Goal: Task Accomplishment & Management: Complete application form

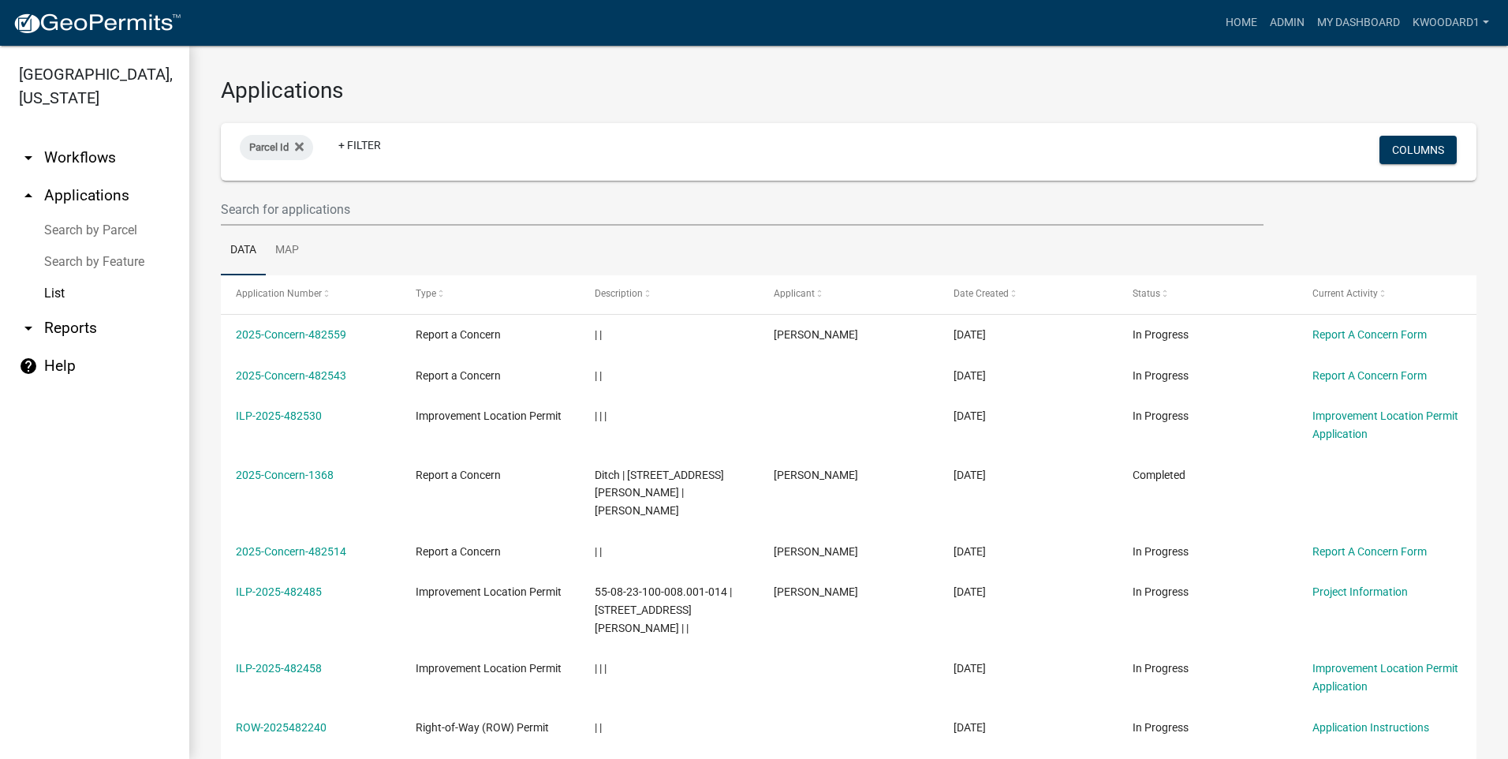
select select "3: 100"
click at [270, 211] on input "text" at bounding box center [742, 209] width 1043 height 32
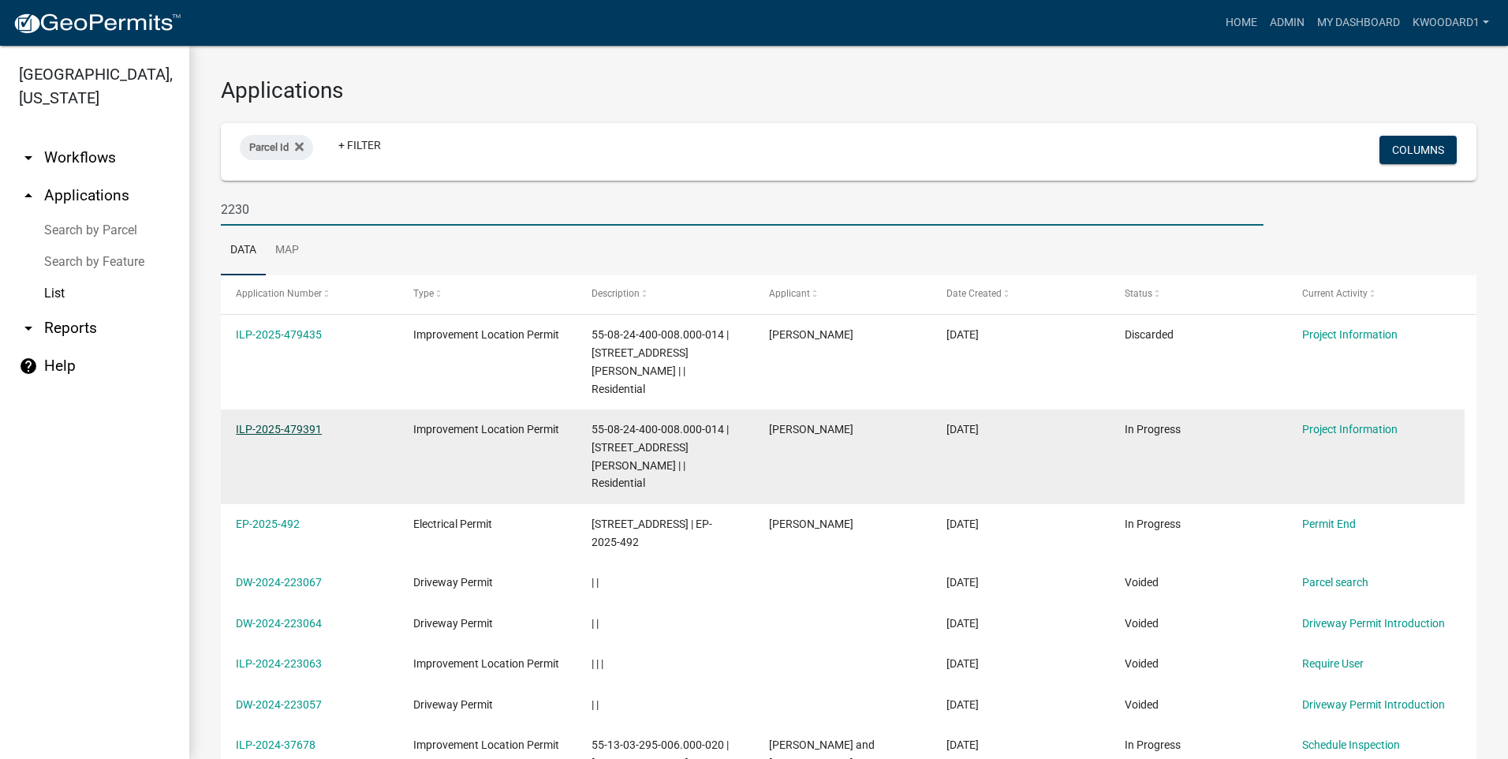
type input "2230"
click at [274, 423] on link "ILP-2025-479391" at bounding box center [279, 429] width 86 height 13
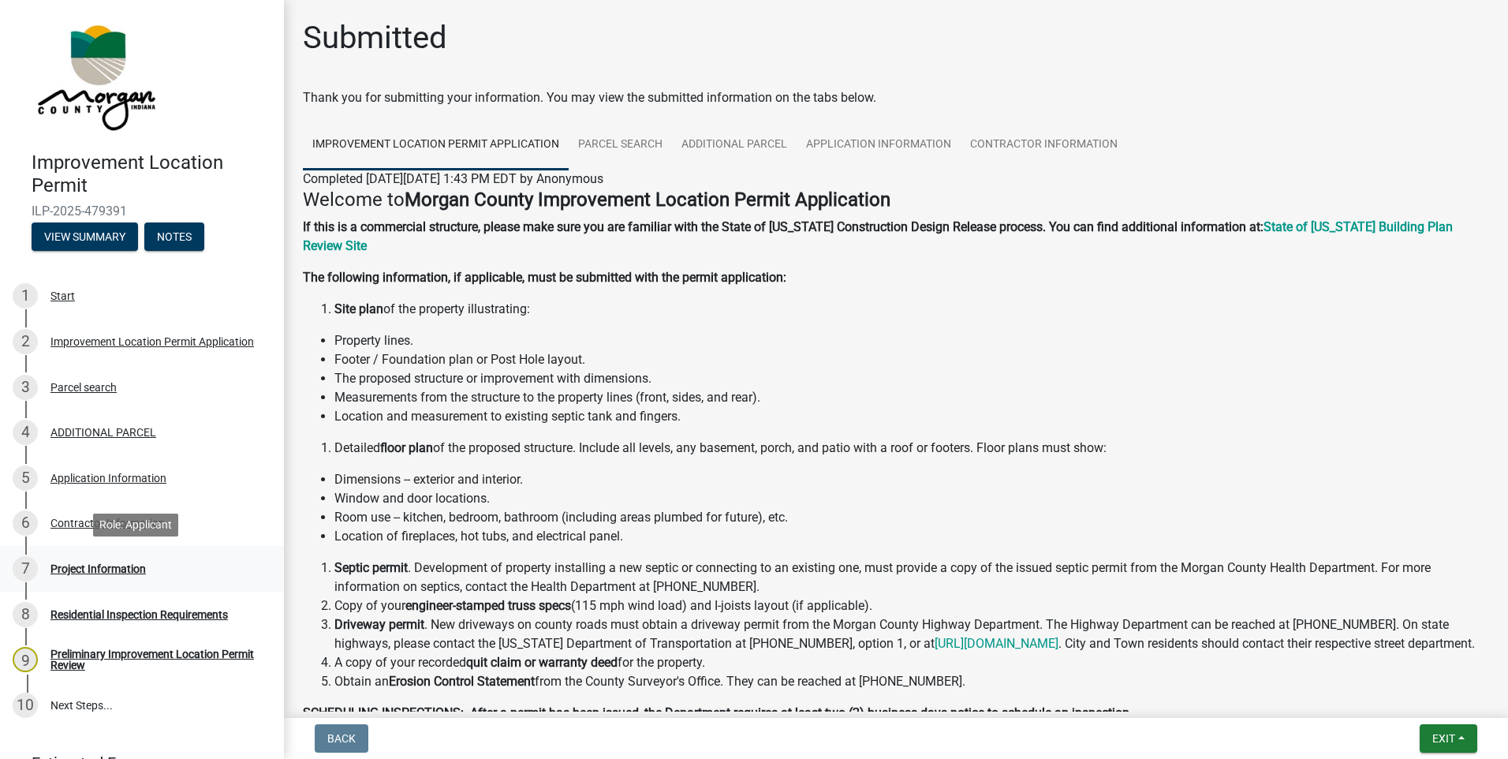
click at [86, 567] on div "Project Information" at bounding box center [97, 568] width 95 height 11
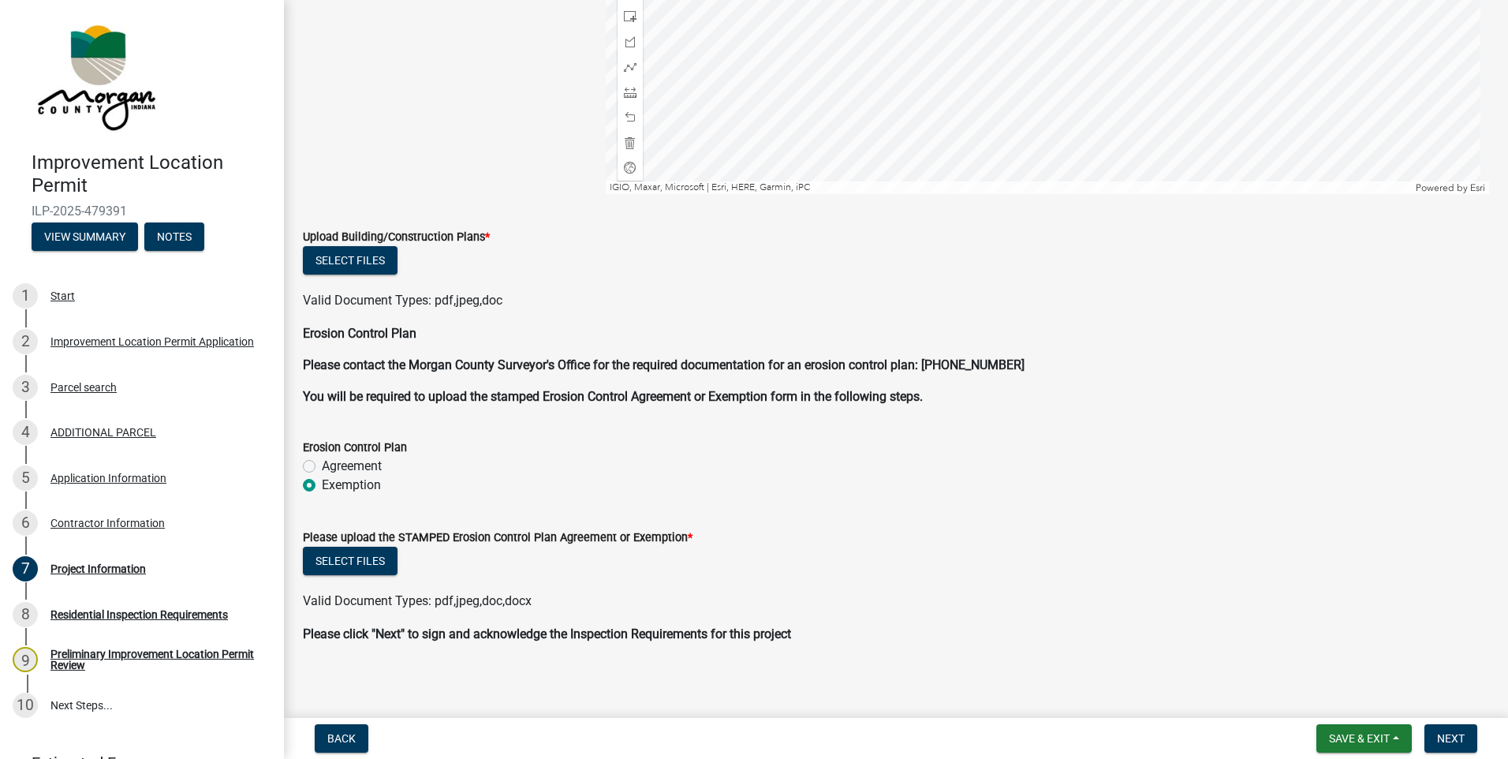
scroll to position [3470, 0]
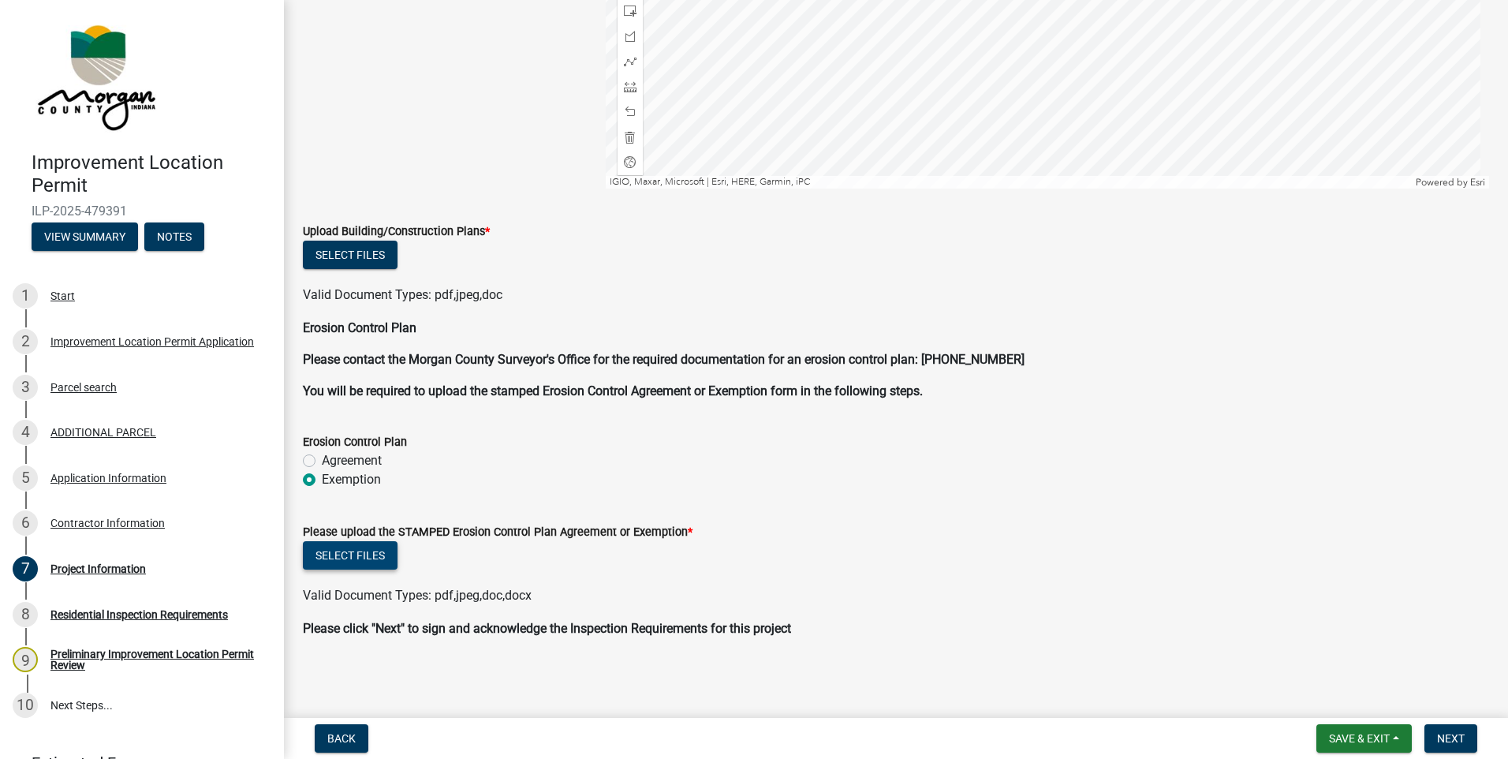
click at [310, 553] on button "Select files" at bounding box center [350, 555] width 95 height 28
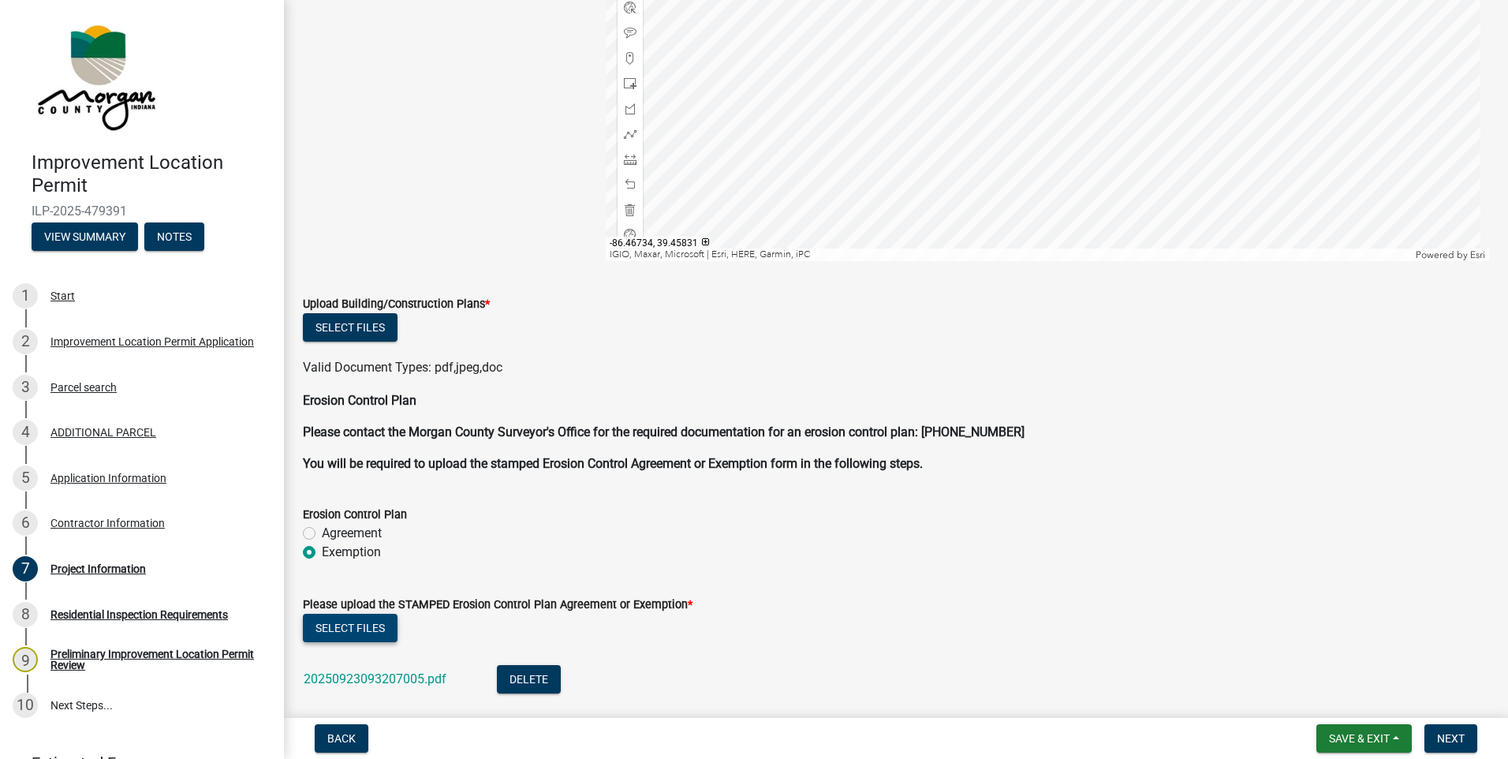
scroll to position [3528, 0]
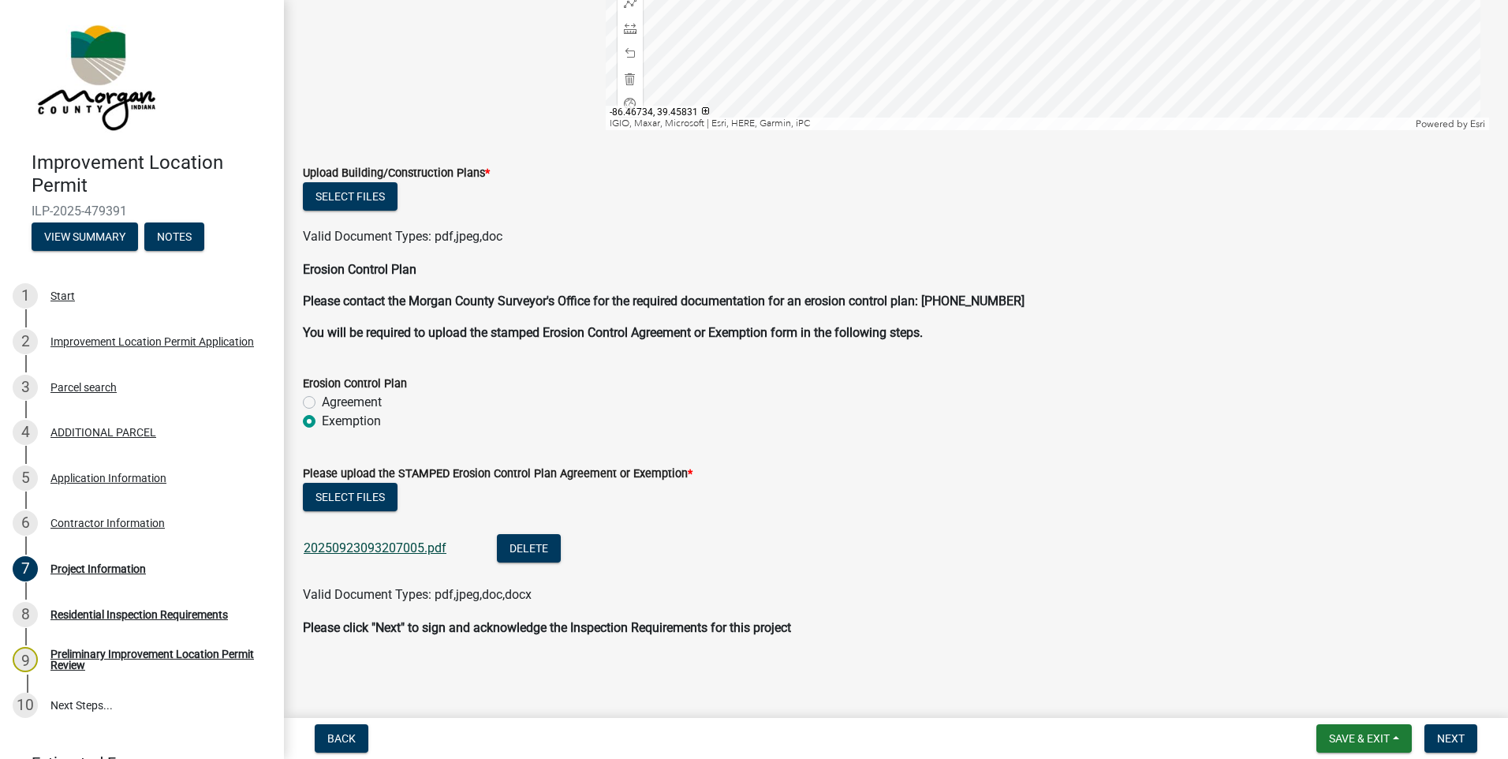
click at [364, 554] on link "20250923093207005.pdf" at bounding box center [375, 547] width 143 height 15
click at [1452, 739] on span "Next" at bounding box center [1451, 738] width 28 height 13
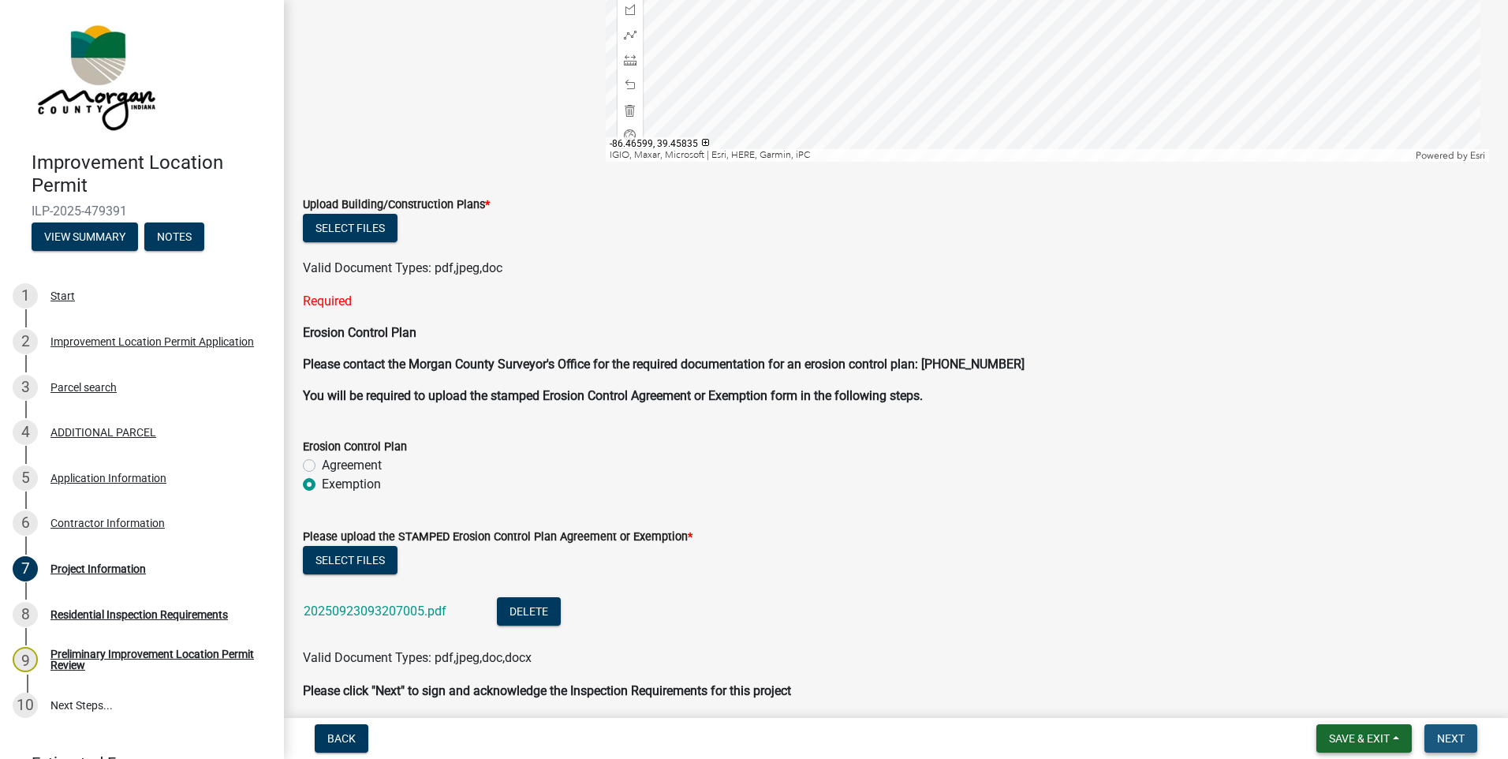
scroll to position [3560, 0]
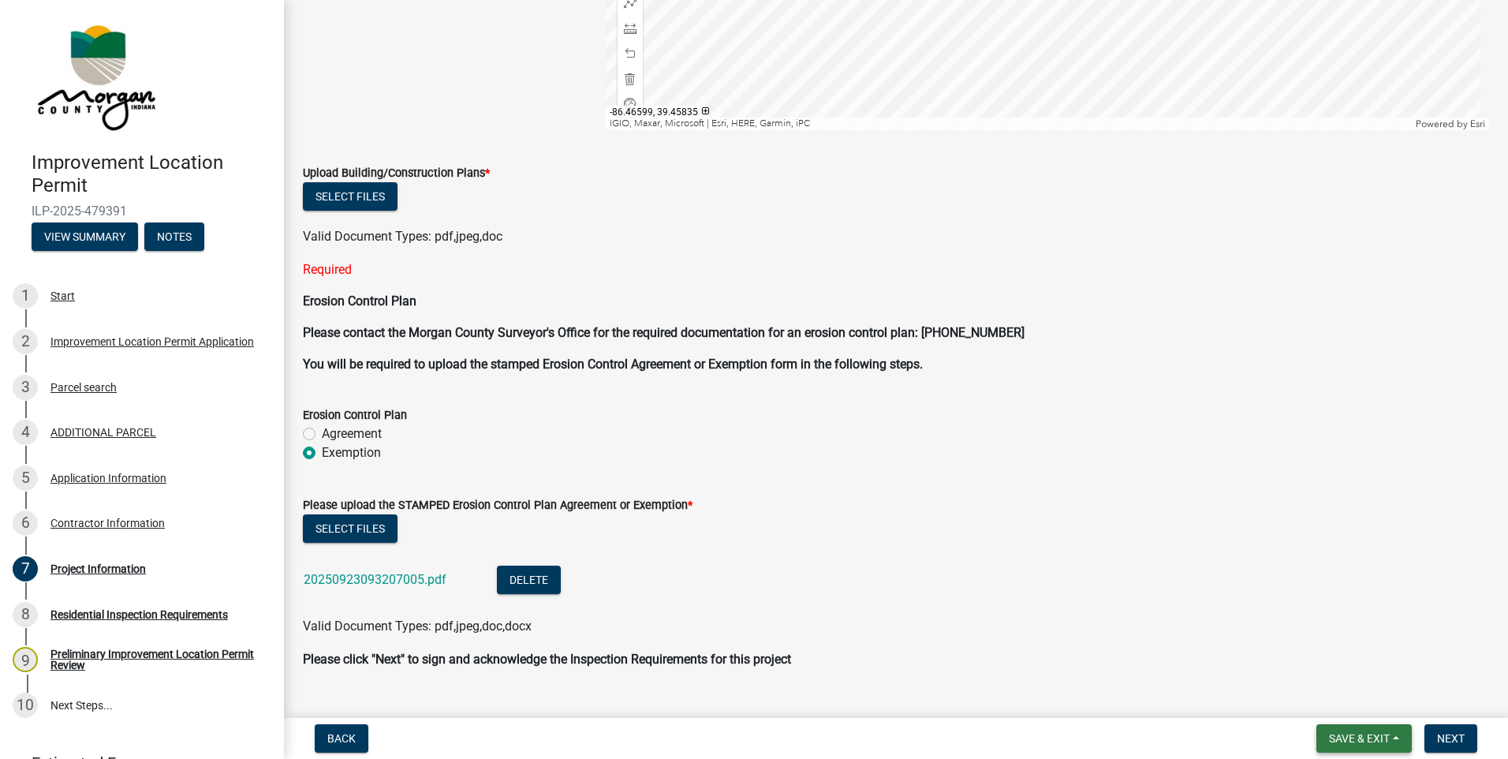
click at [1389, 733] on span "Save & Exit" at bounding box center [1359, 738] width 61 height 13
click at [1354, 687] on button "Save & Exit" at bounding box center [1348, 697] width 126 height 38
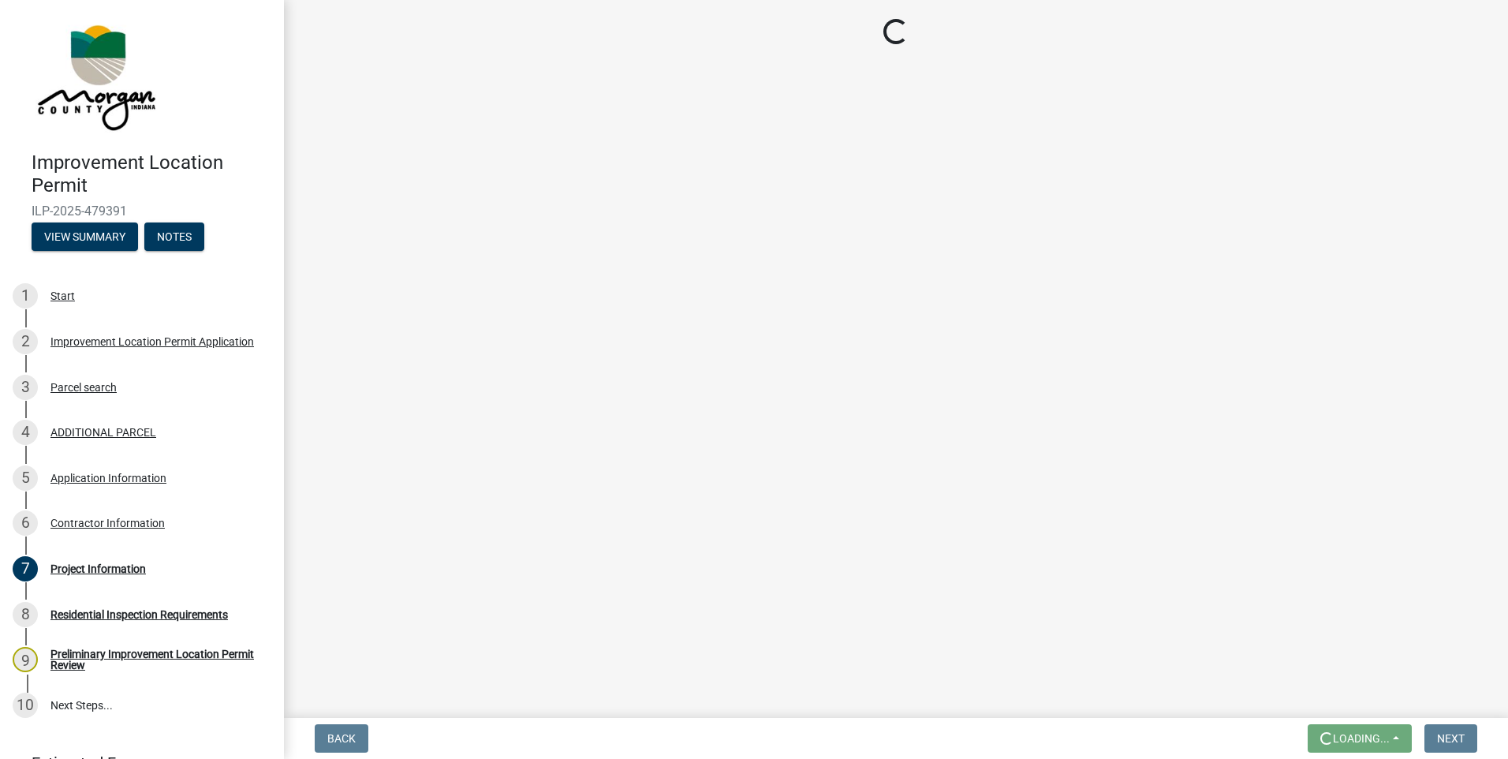
scroll to position [0, 0]
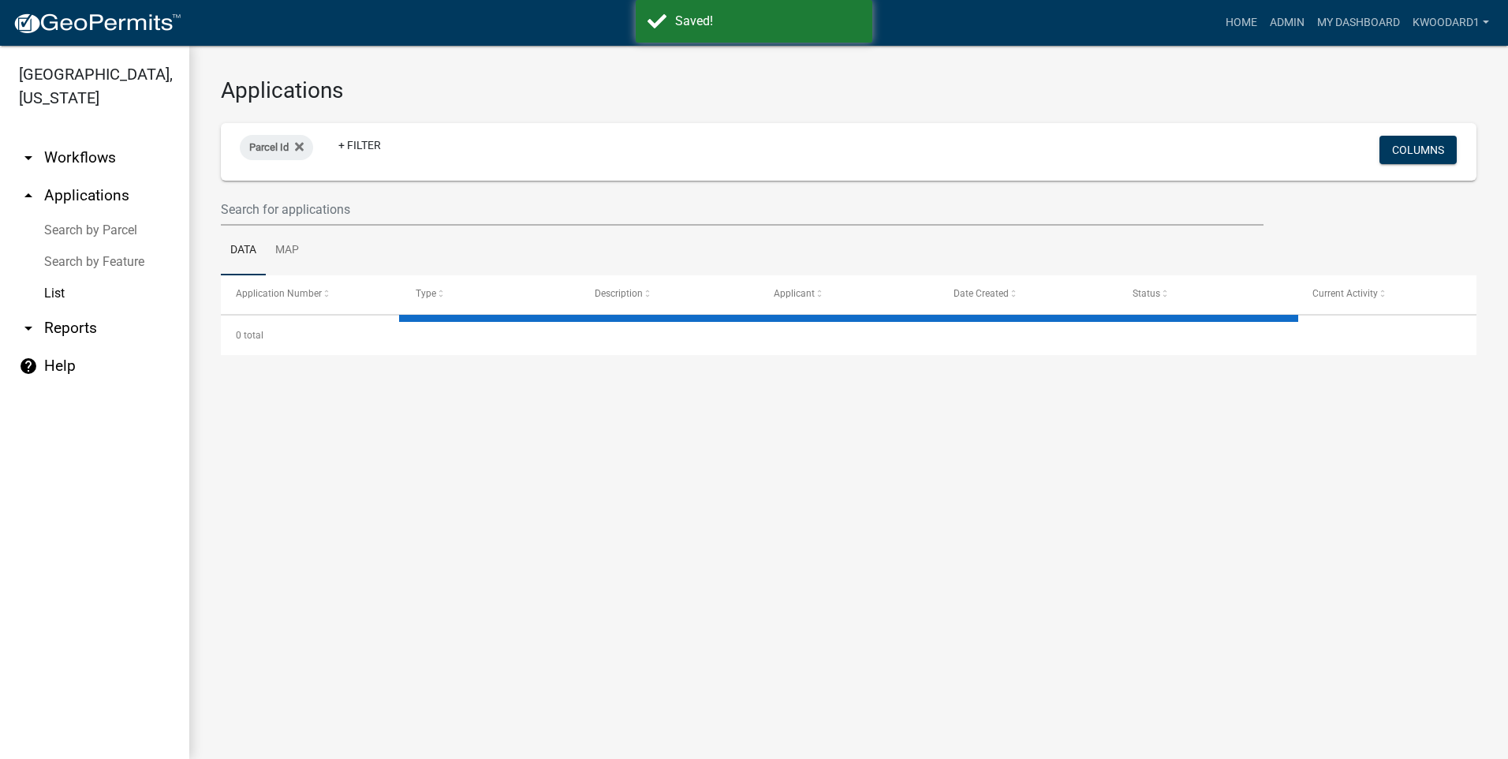
select select "3: 100"
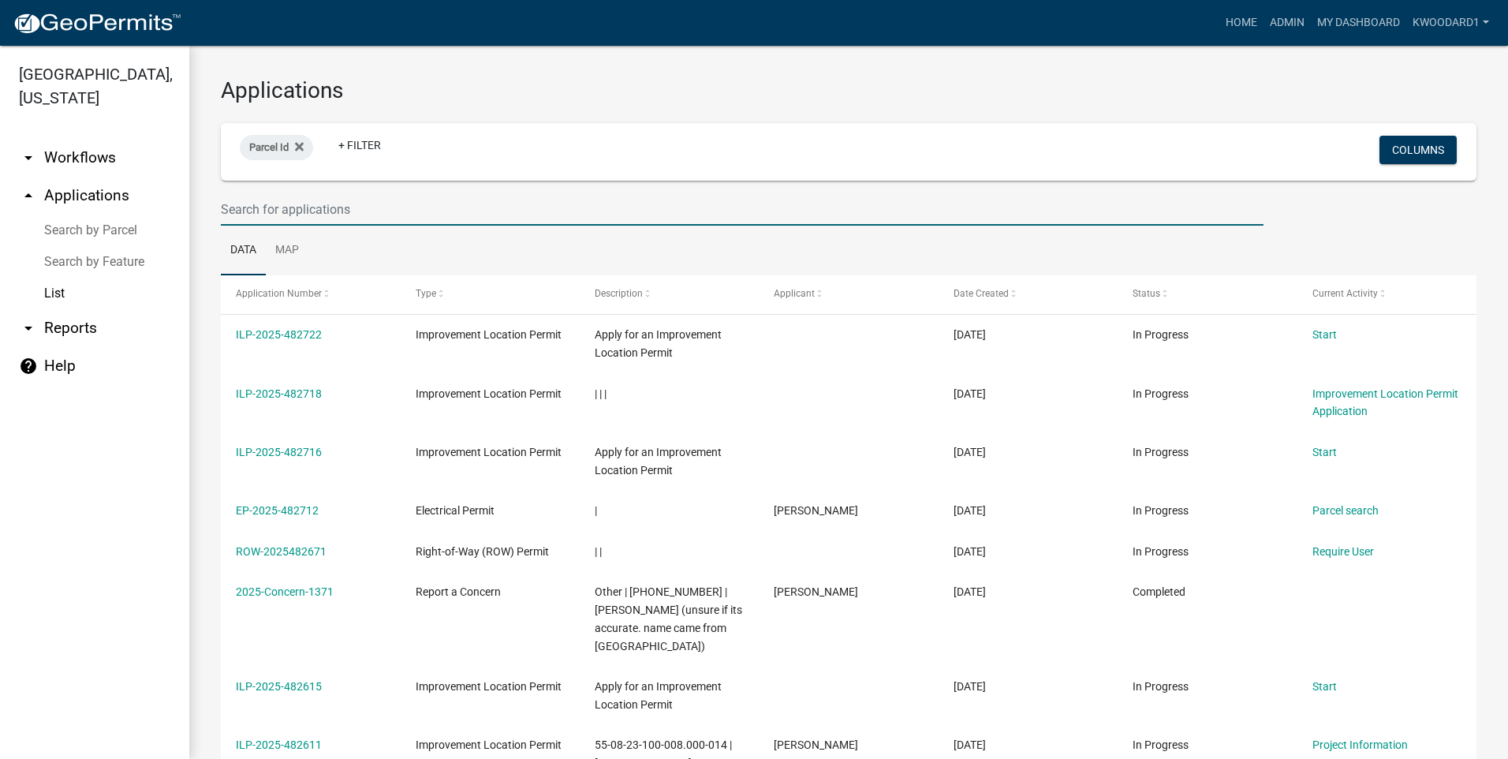
click at [245, 207] on input "text" at bounding box center [742, 209] width 1043 height 32
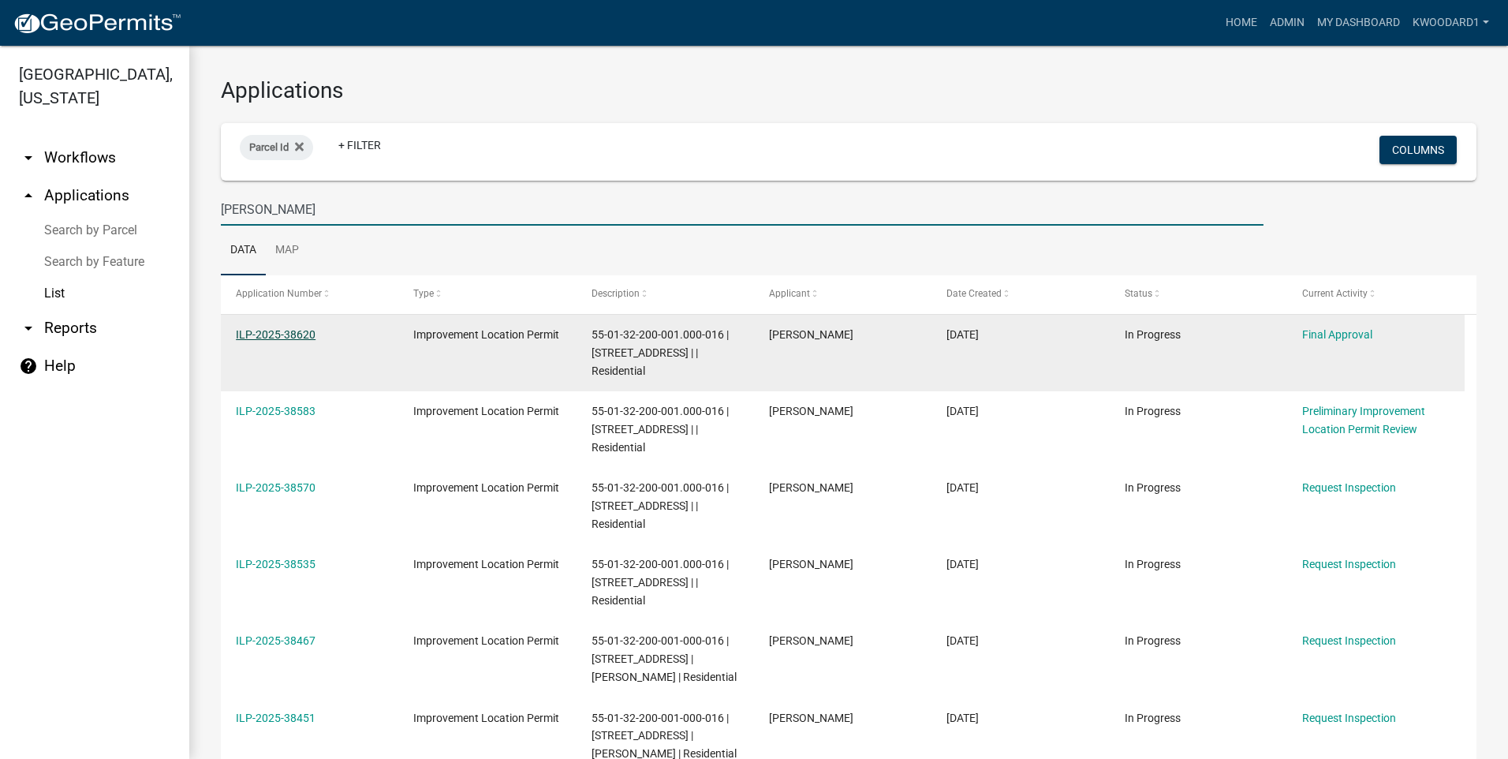
type input "[PERSON_NAME]"
click at [285, 334] on link "ILP-2025-38620" at bounding box center [276, 334] width 80 height 13
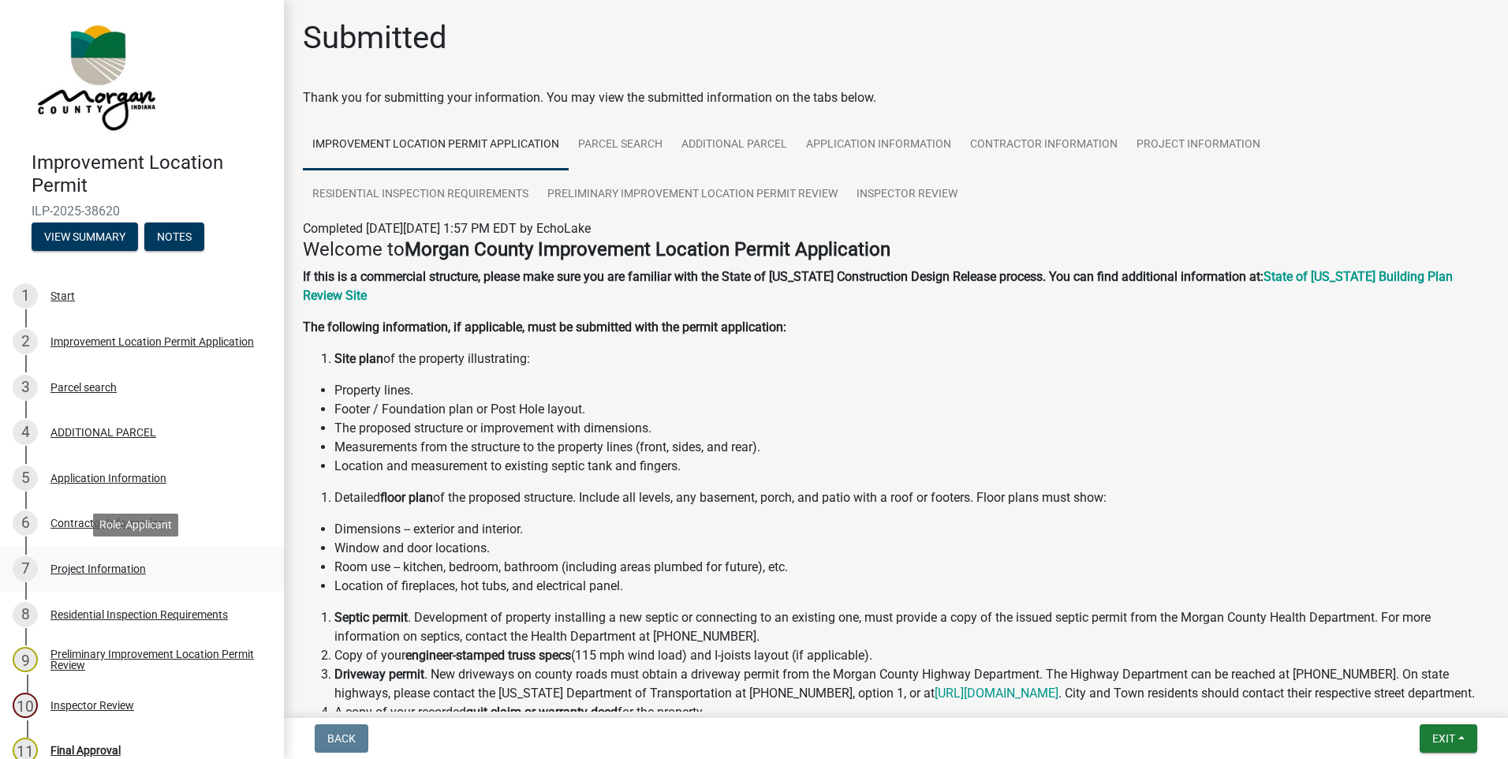
click at [89, 564] on div "Project Information" at bounding box center [97, 568] width 95 height 11
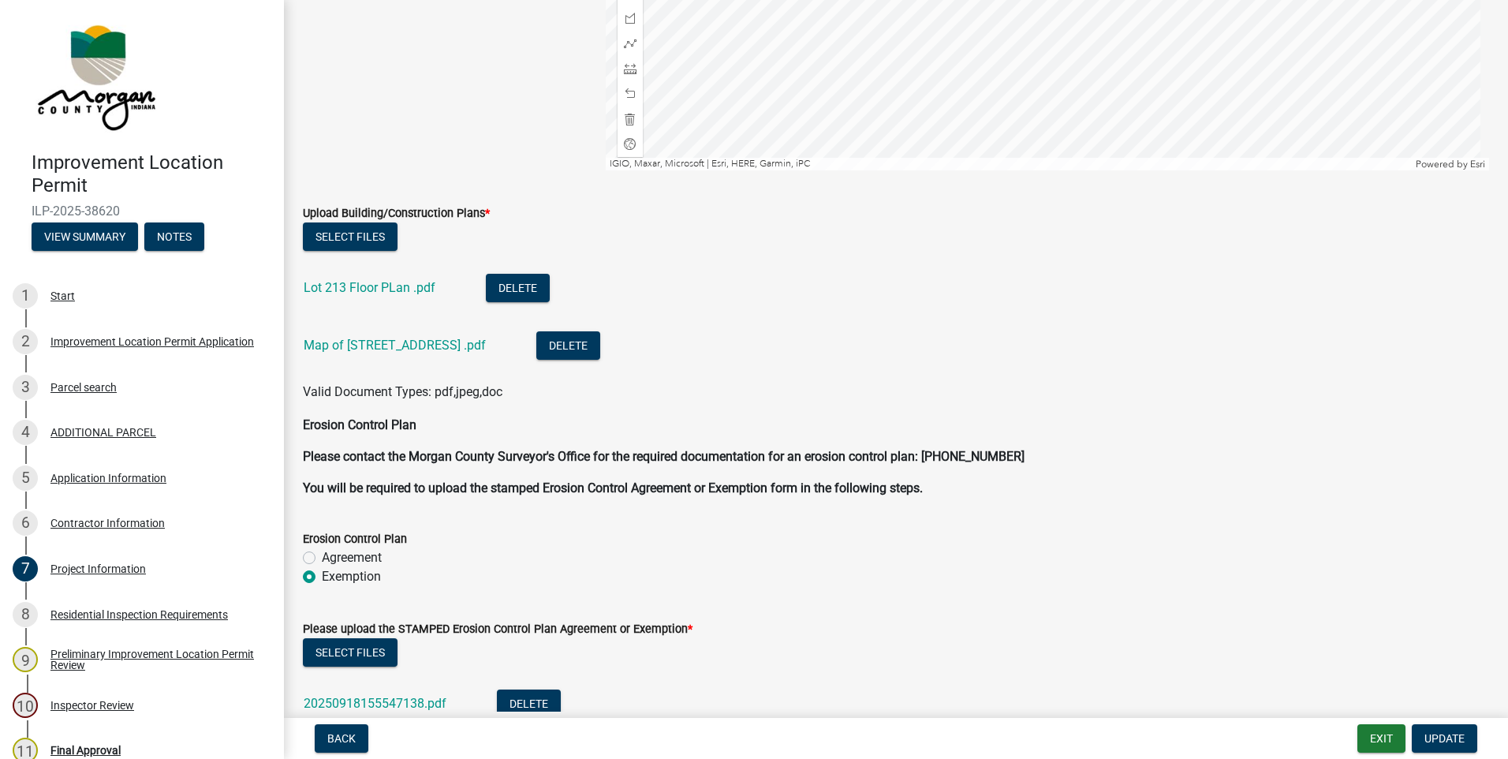
scroll to position [3549, 0]
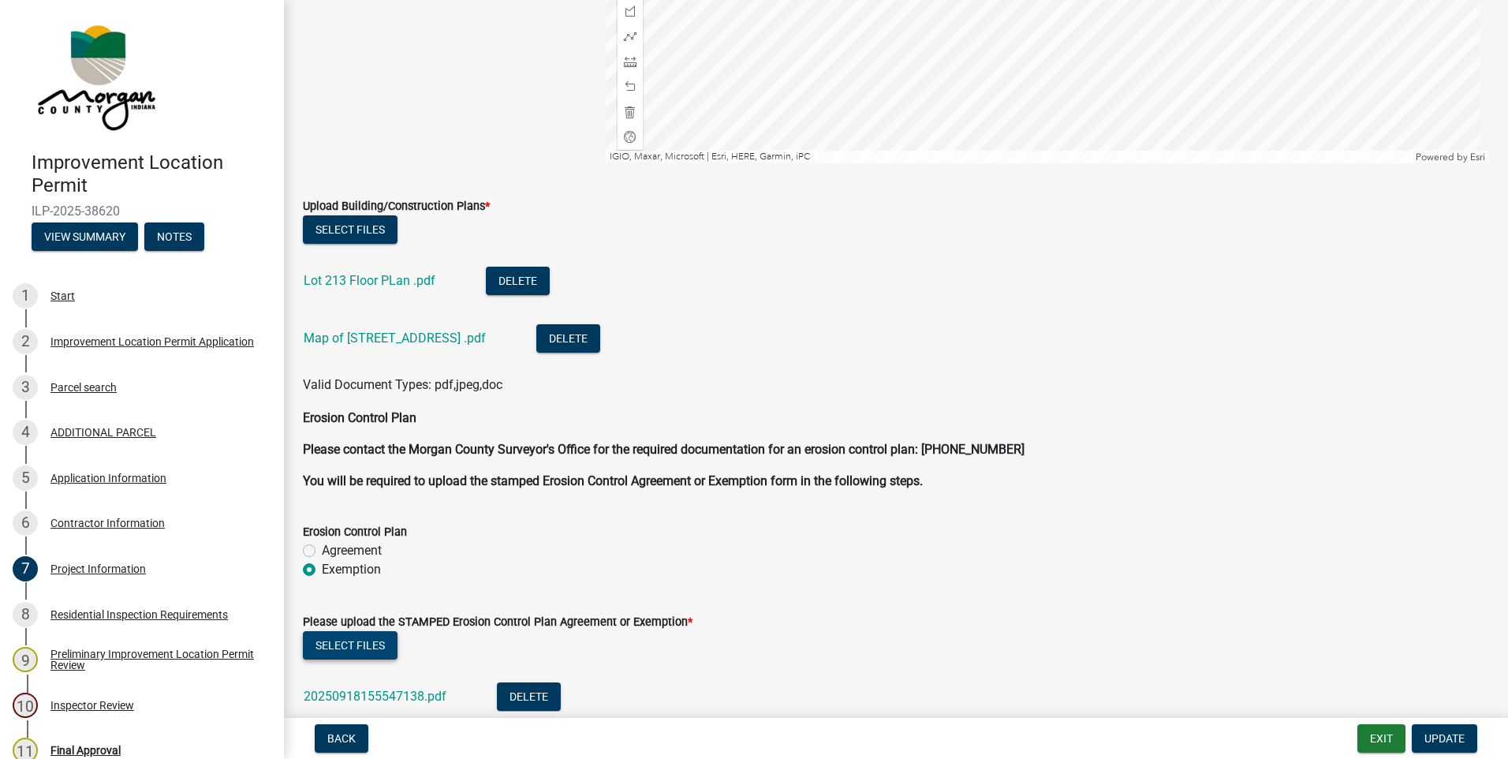
click at [353, 644] on button "Select files" at bounding box center [350, 645] width 95 height 28
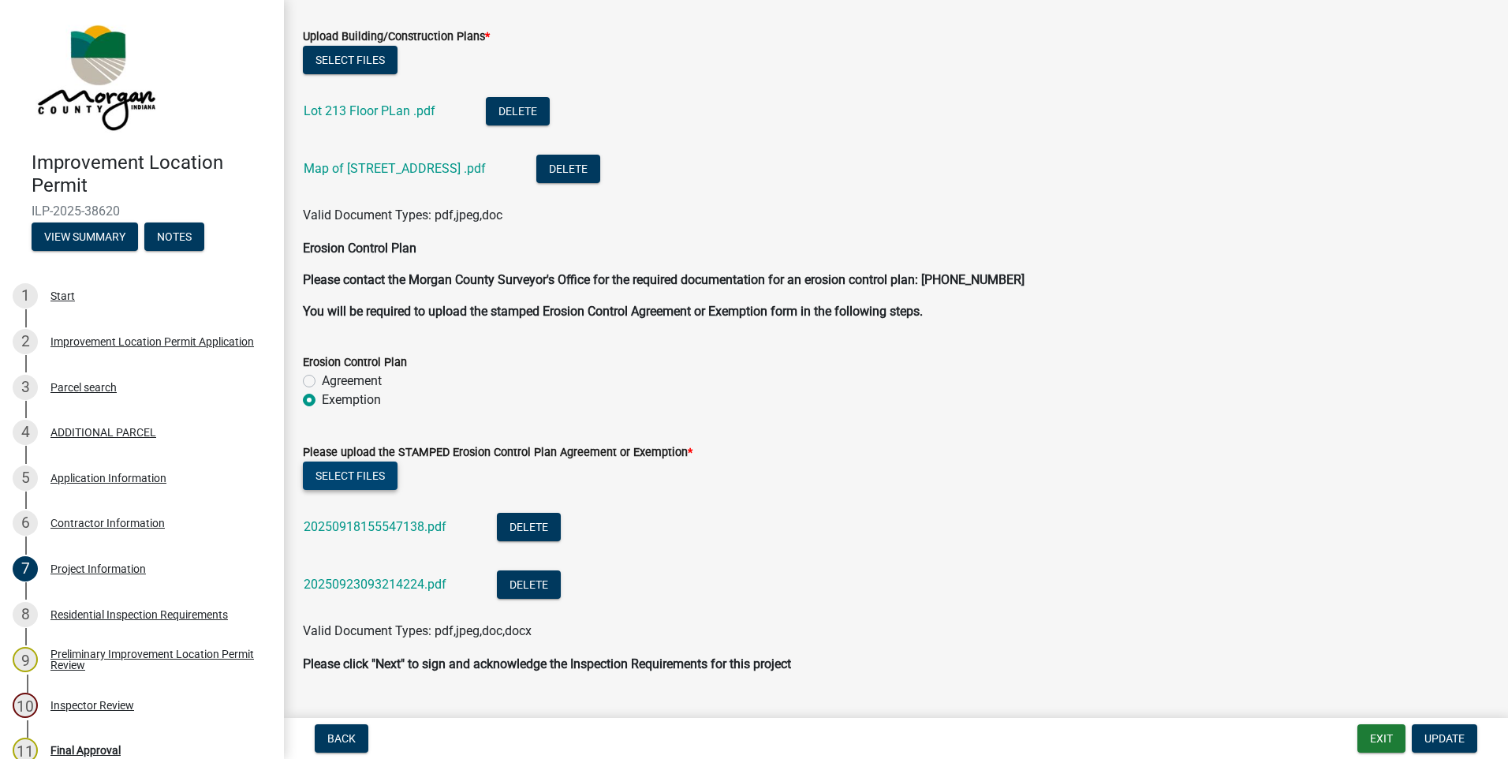
scroll to position [3755, 0]
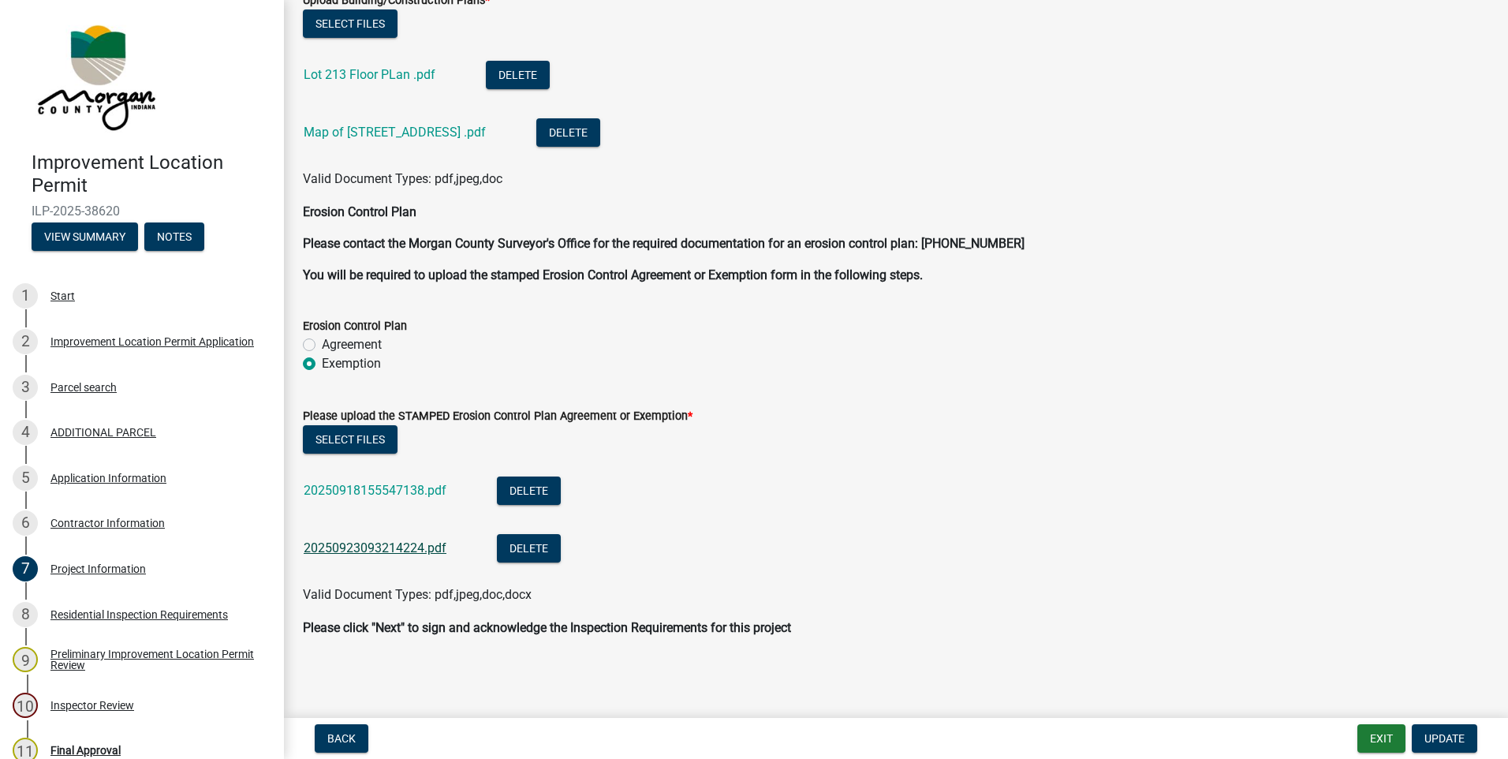
click at [390, 547] on link "20250923093214224.pdf" at bounding box center [375, 547] width 143 height 15
click at [423, 480] on div "20250918155547138.pdf" at bounding box center [388, 492] width 168 height 32
click at [420, 486] on link "20250918155547138.pdf" at bounding box center [375, 490] width 143 height 15
click at [402, 541] on link "20250923093214224.pdf" at bounding box center [375, 547] width 143 height 15
click at [533, 550] on button "Delete" at bounding box center [529, 548] width 64 height 28
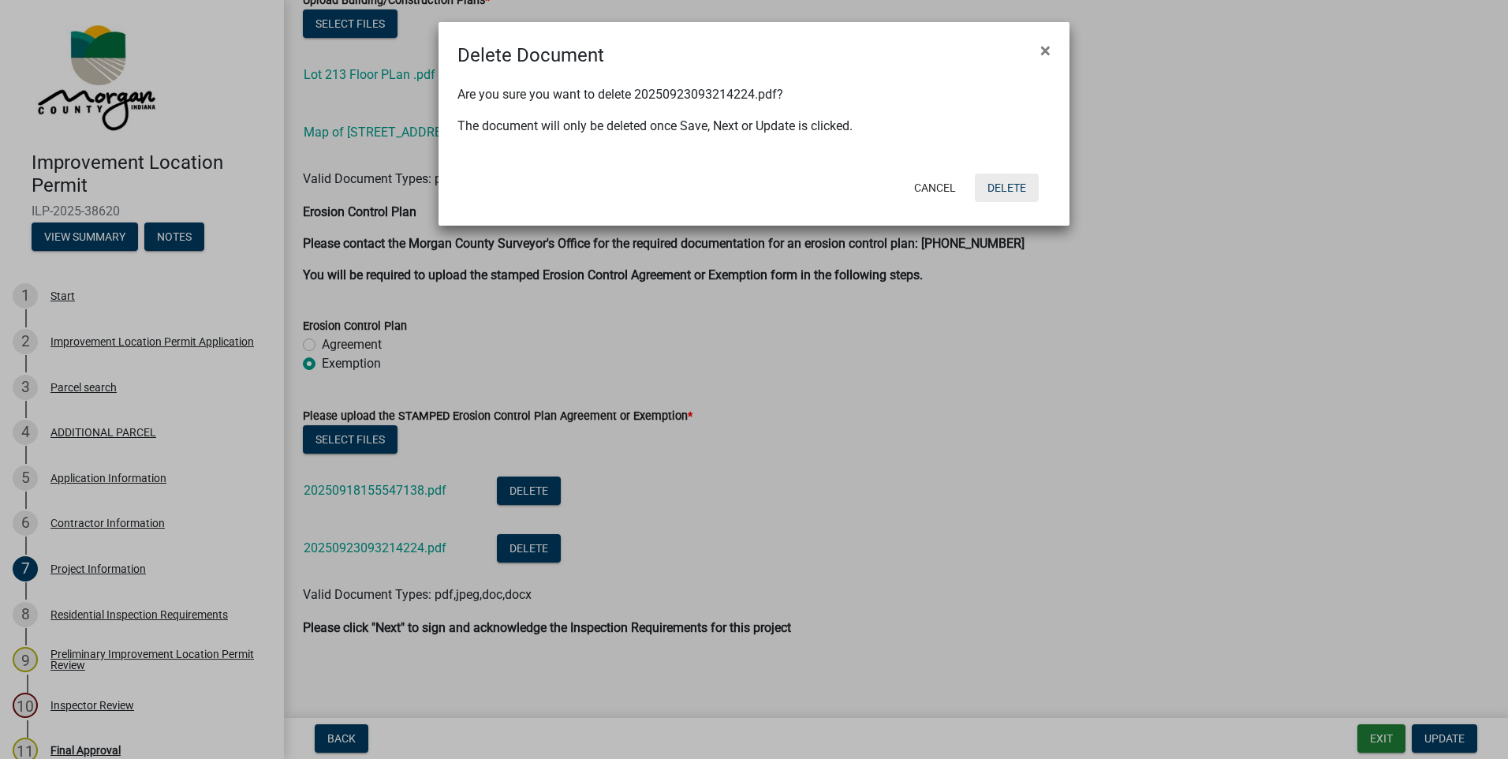
click at [1002, 180] on button "Delete" at bounding box center [1007, 188] width 64 height 28
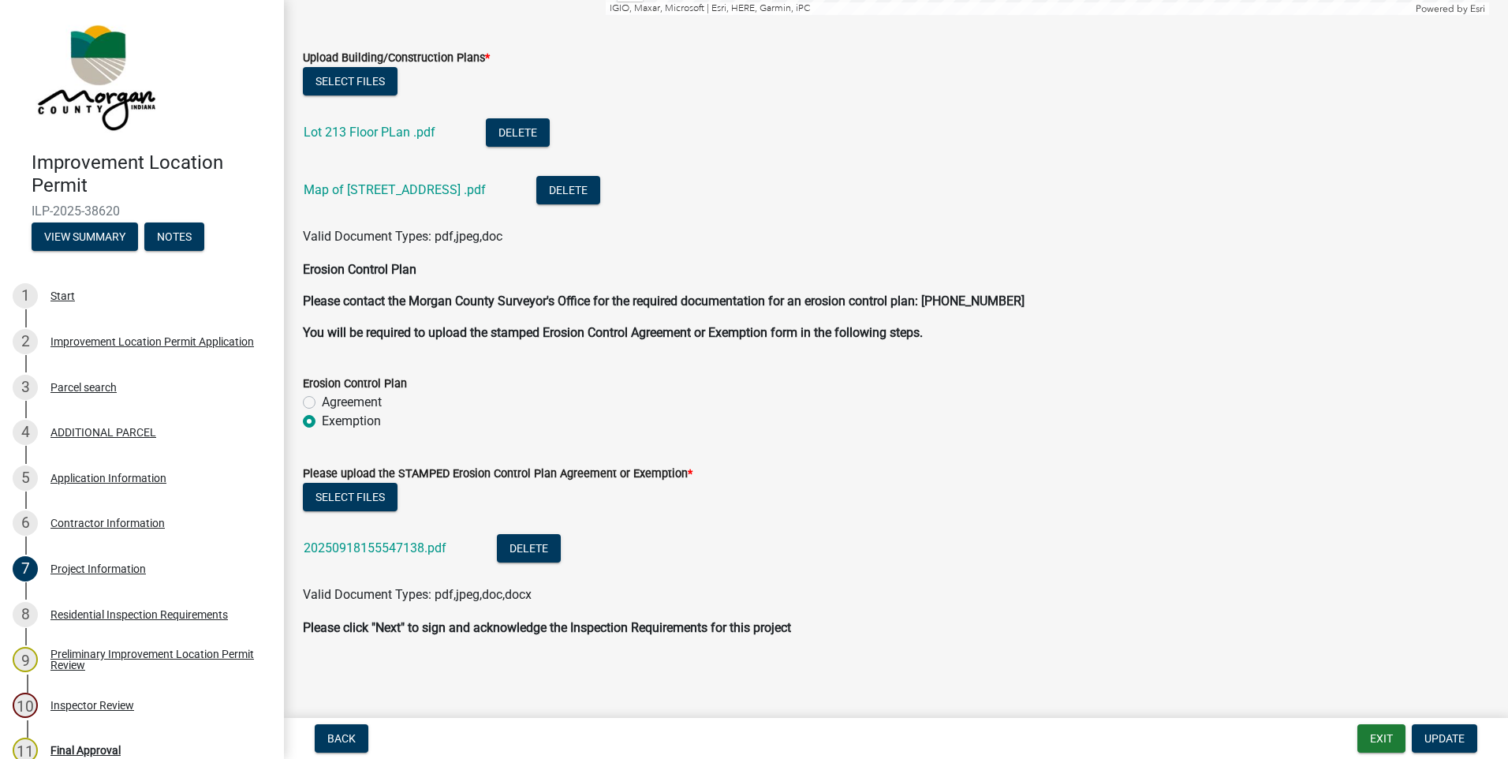
scroll to position [3697, 0]
click at [1429, 732] on span "Update" at bounding box center [1444, 738] width 40 height 13
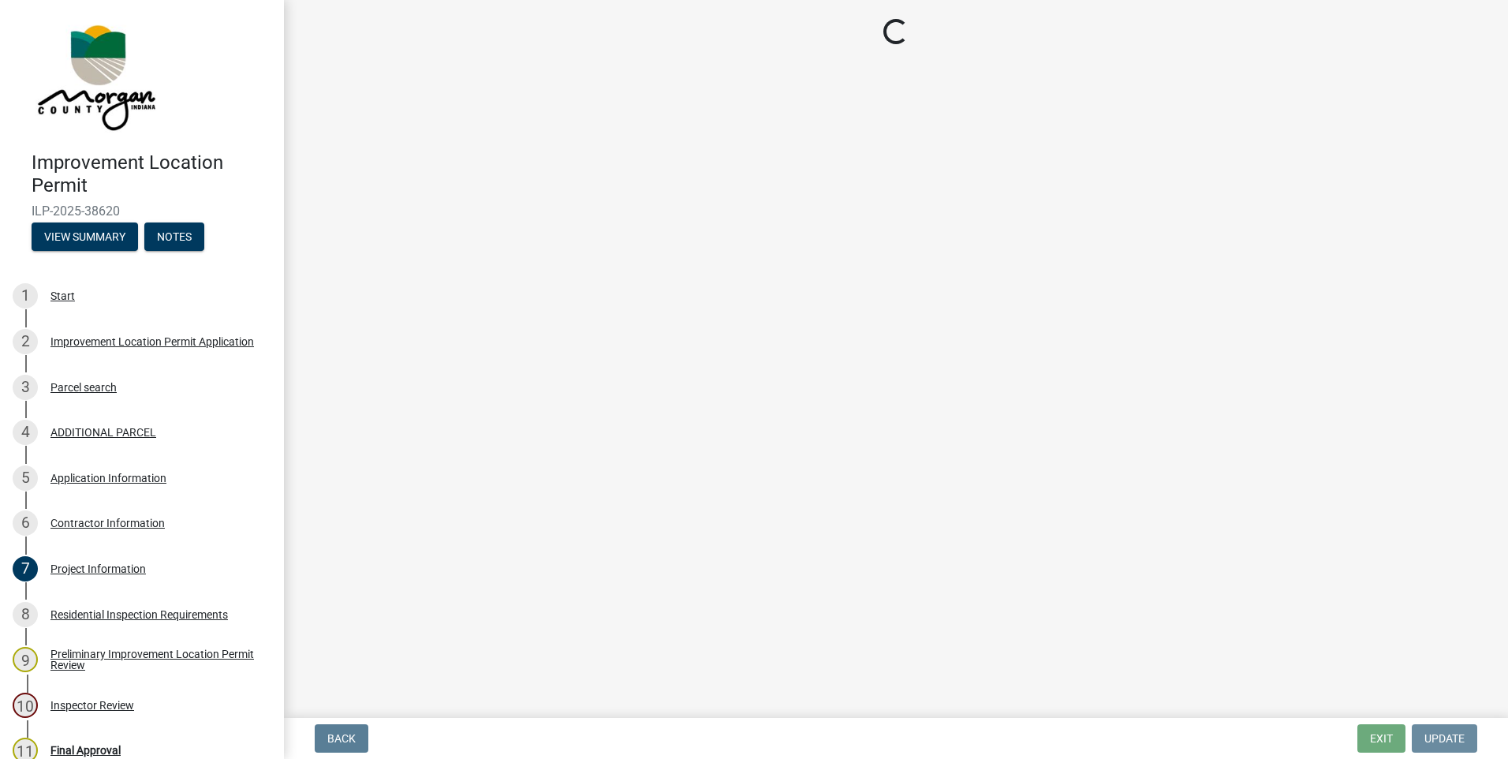
scroll to position [0, 0]
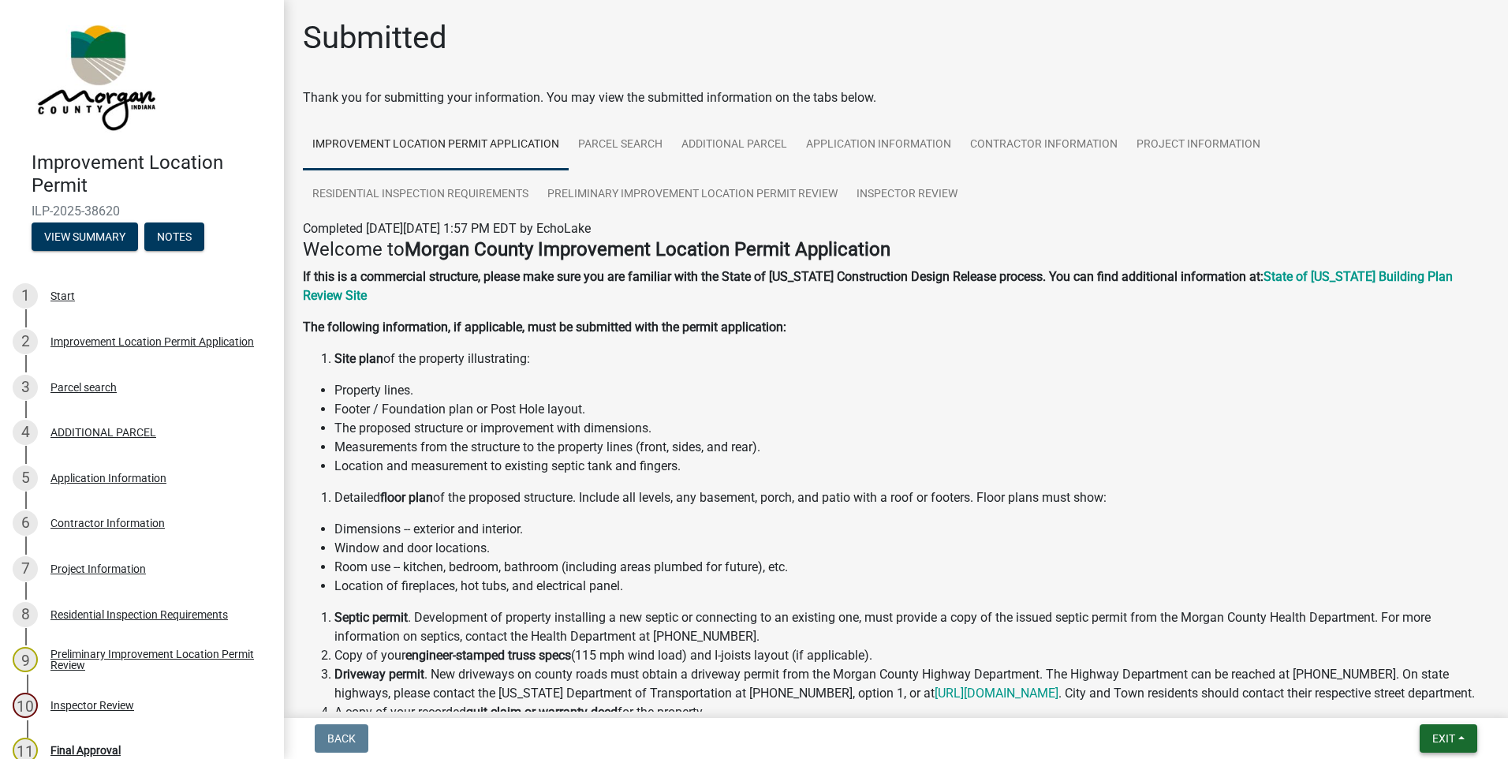
click at [1428, 735] on button "Exit" at bounding box center [1449, 738] width 58 height 28
click at [1405, 697] on button "Save & Exit" at bounding box center [1414, 697] width 126 height 38
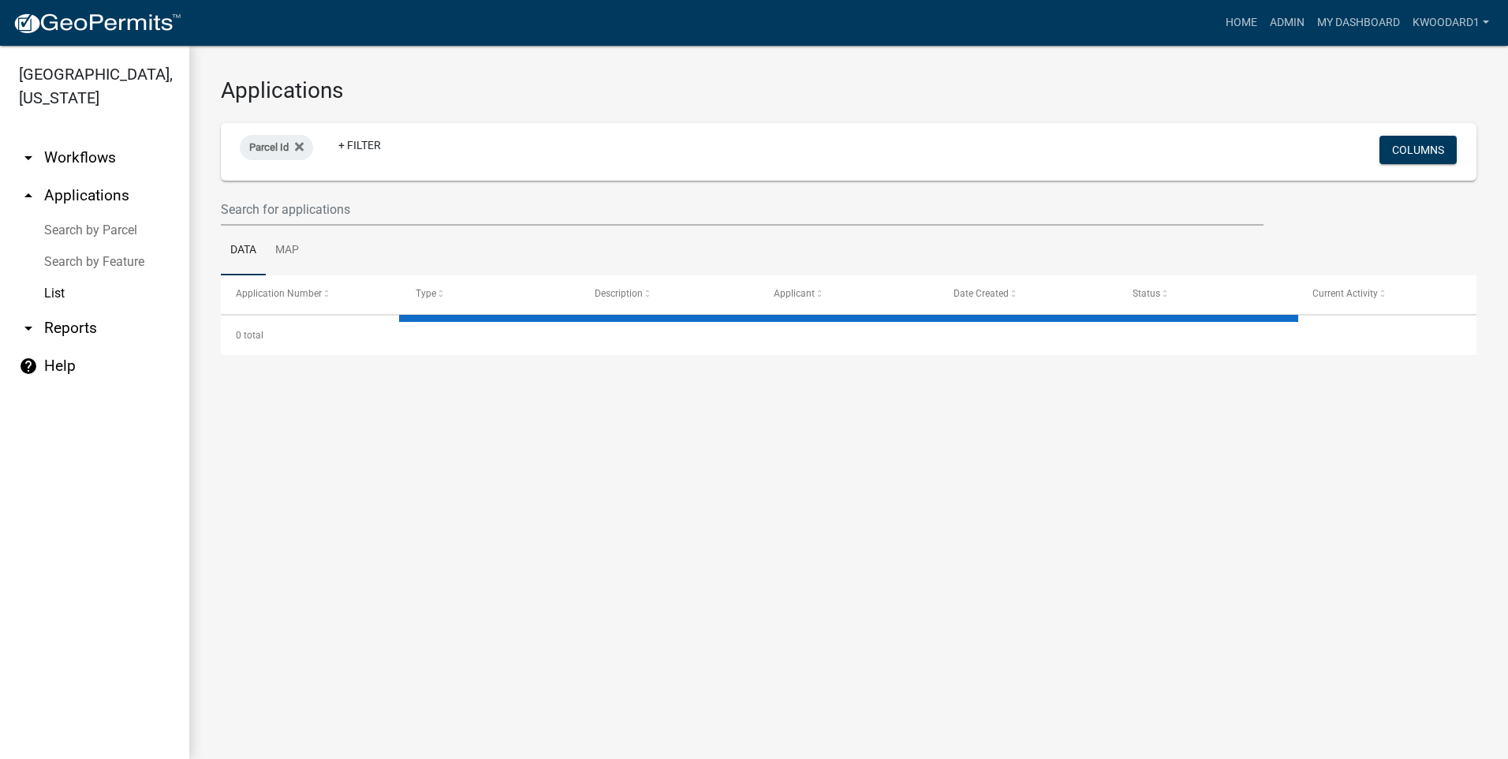
select select "3: 100"
